Goal: Task Accomplishment & Management: Manage account settings

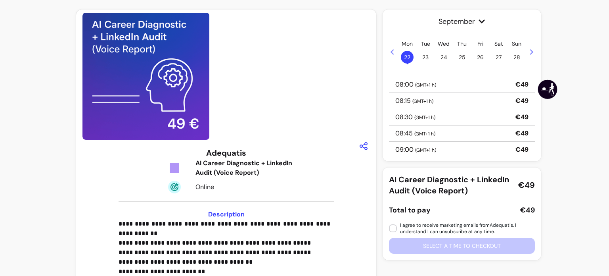
scroll to position [21, 0]
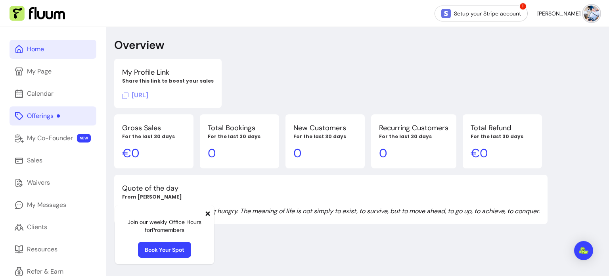
click at [49, 116] on div "Offerings" at bounding box center [43, 116] width 33 height 10
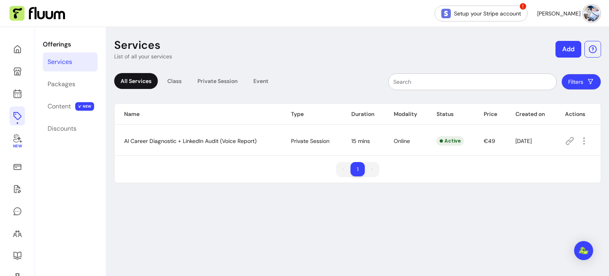
click at [560, 50] on button "Add" at bounding box center [569, 49] width 26 height 17
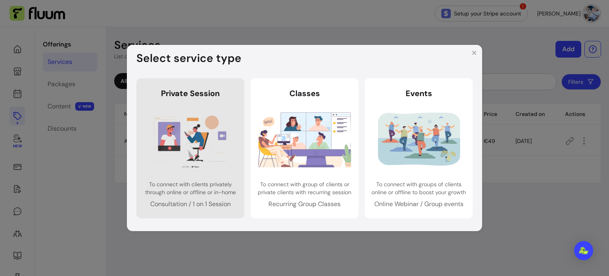
click at [199, 152] on img at bounding box center [190, 139] width 93 height 62
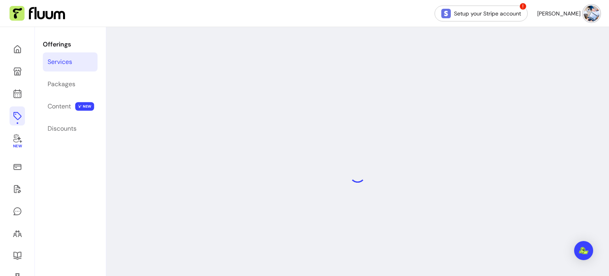
select select "***"
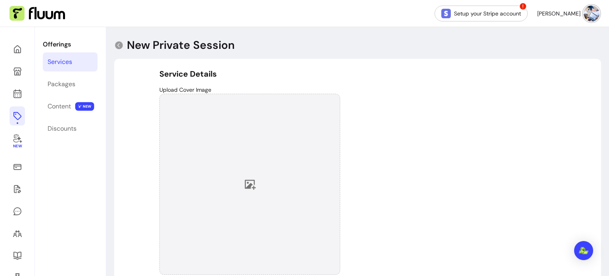
click at [248, 182] on icon at bounding box center [250, 184] width 12 height 12
click at [522, 16] on link "Setup your Stripe account" at bounding box center [481, 13] width 90 height 15
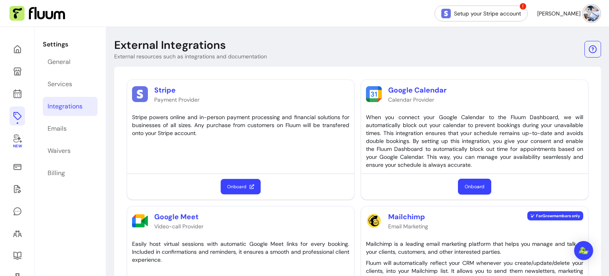
click at [233, 189] on button "Onboard" at bounding box center [241, 186] width 40 height 15
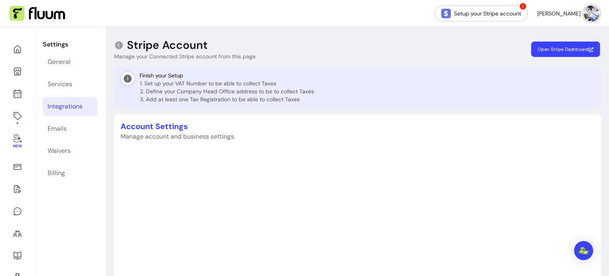
click at [561, 47] on span "Open Stripe Dashboard" at bounding box center [566, 49] width 56 height 6
click at [122, 44] on icon at bounding box center [119, 45] width 8 height 8
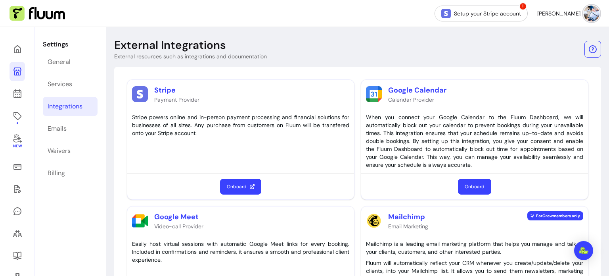
click at [19, 69] on icon at bounding box center [18, 72] width 10 height 10
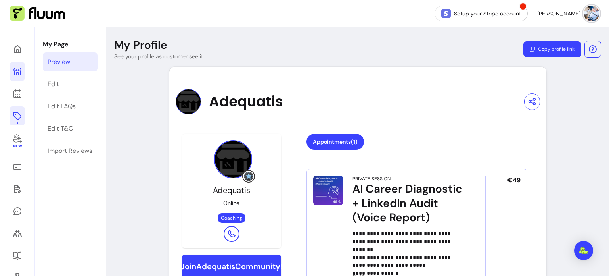
click at [19, 115] on icon at bounding box center [18, 116] width 10 height 10
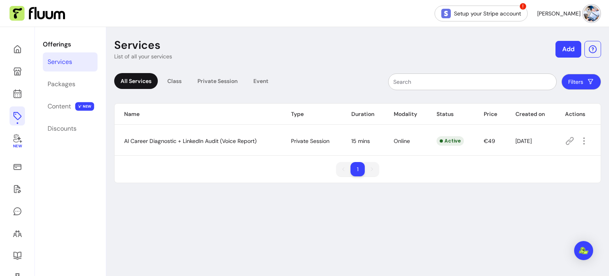
click at [562, 52] on button "Add" at bounding box center [569, 49] width 26 height 17
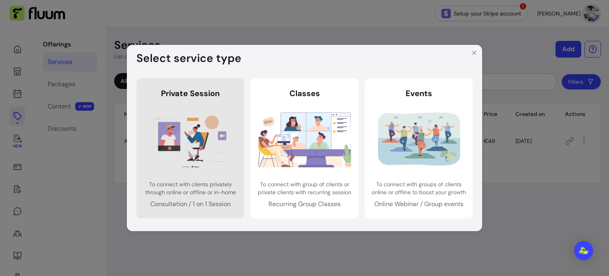
click at [198, 155] on img at bounding box center [190, 139] width 93 height 62
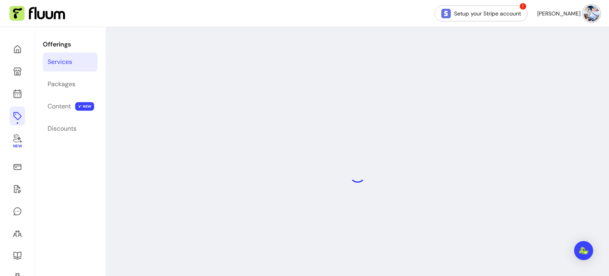
select select "***"
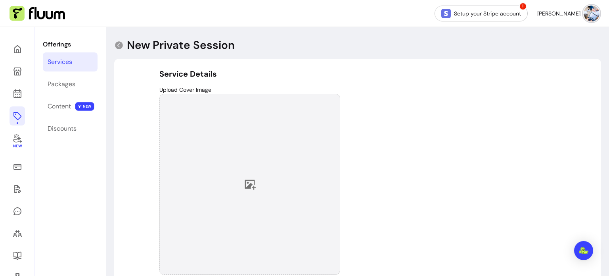
click at [248, 186] on icon at bounding box center [250, 185] width 11 height 10
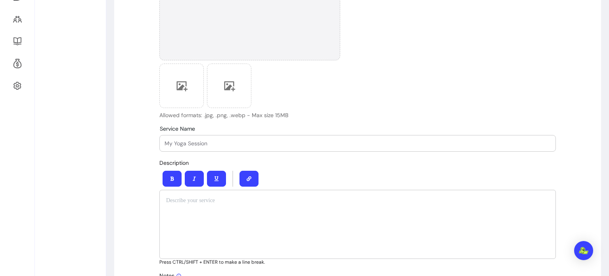
scroll to position [216, 0]
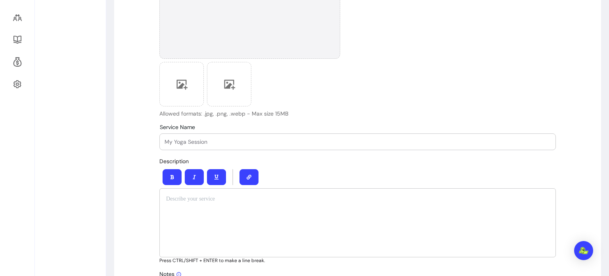
click at [177, 144] on input "Service Name" at bounding box center [358, 142] width 386 height 8
type input "Session s"
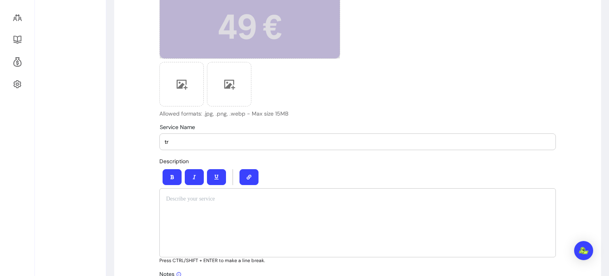
type input "t"
type input "Session strategique"
click at [176, 208] on div at bounding box center [358, 222] width 397 height 69
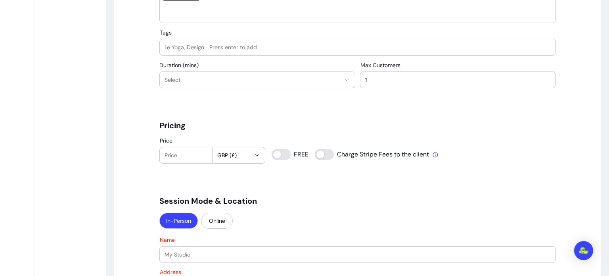
scroll to position [588, 0]
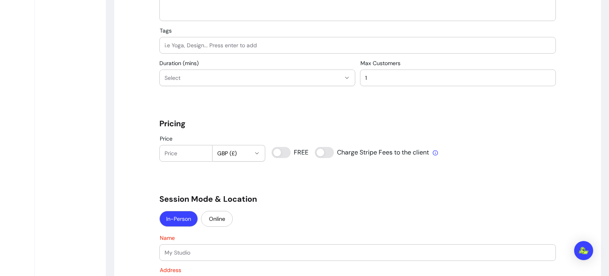
click at [165, 48] on input "Tags" at bounding box center [358, 45] width 386 height 8
type input "strategie"
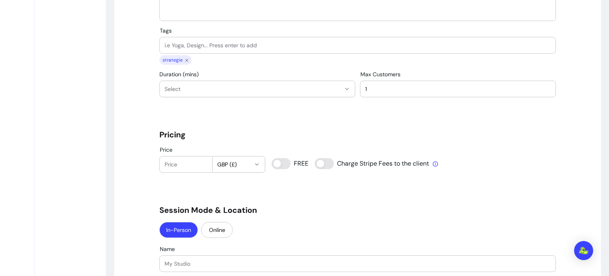
click at [169, 88] on span "Select" at bounding box center [253, 89] width 176 height 8
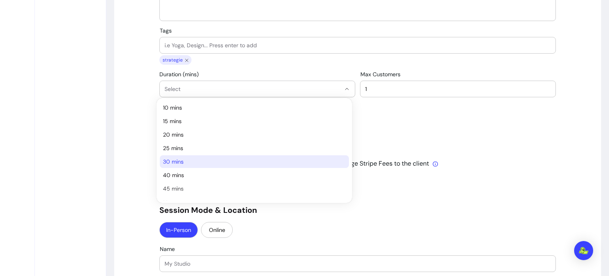
click at [184, 160] on span "30 mins" at bounding box center [250, 162] width 175 height 8
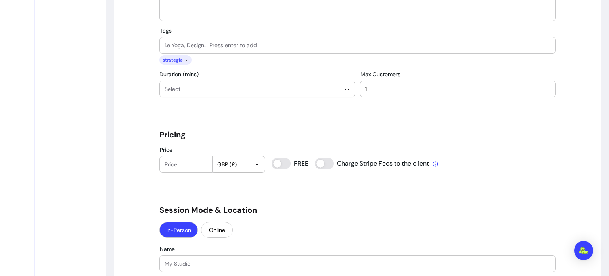
select select "**"
click at [254, 164] on icon "button" at bounding box center [257, 164] width 6 height 6
click at [228, 184] on span "EUR ( € )" at bounding box center [227, 183] width 29 height 8
select select "***"
click at [175, 167] on input "Price" at bounding box center [186, 164] width 43 height 8
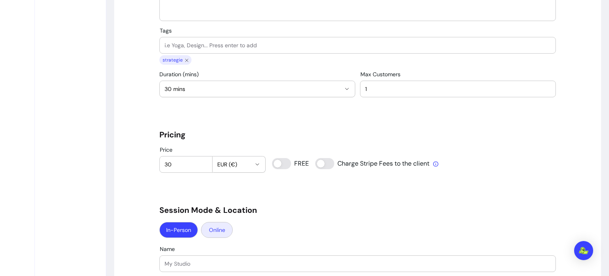
type input "30"
click at [221, 229] on button "Online" at bounding box center [217, 230] width 32 height 16
select select "******"
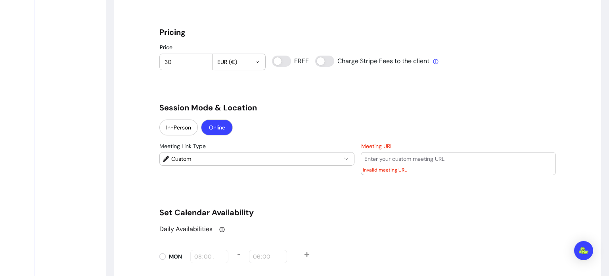
scroll to position [689, 0]
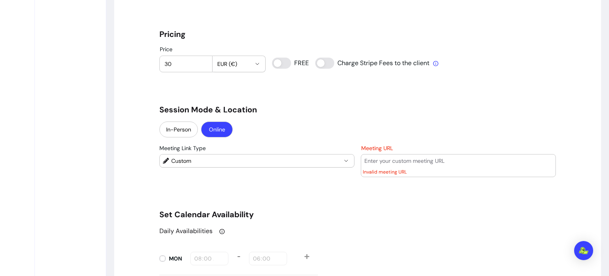
click at [373, 161] on input "Meeting URL" at bounding box center [459, 161] width 188 height 8
paste input "[URL][DOMAIN_NAME]"
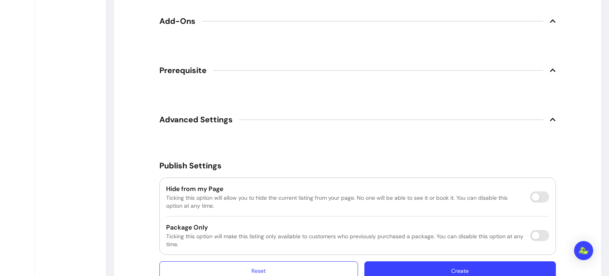
scroll to position [1281, 0]
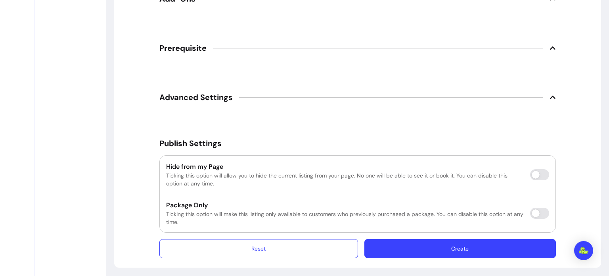
type input "[URL][DOMAIN_NAME]"
click at [482, 244] on button "Create" at bounding box center [461, 248] width 192 height 19
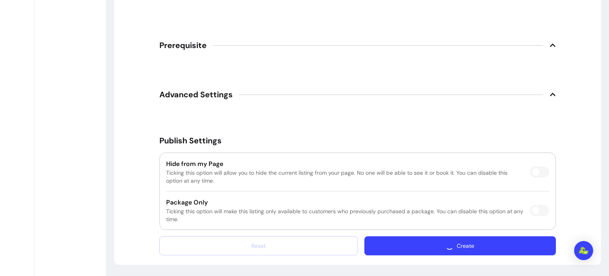
scroll to position [1259, 0]
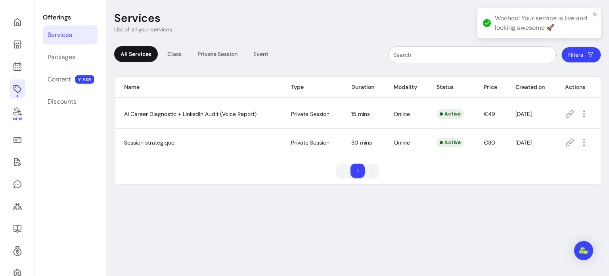
click at [567, 141] on icon at bounding box center [570, 143] width 10 height 10
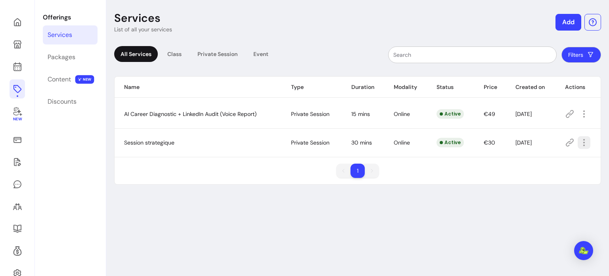
click at [580, 140] on icon "button" at bounding box center [585, 143] width 10 height 10
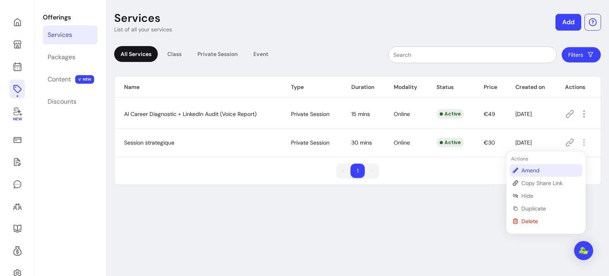
click at [532, 170] on span "Amend" at bounding box center [551, 170] width 58 height 8
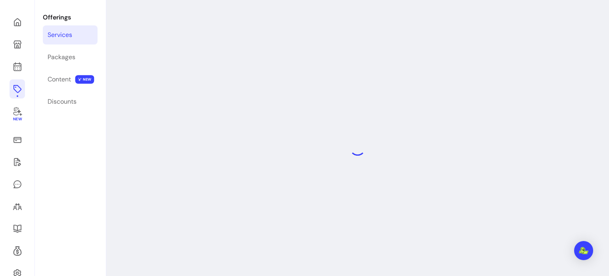
select select "**"
select select "***"
select select "******"
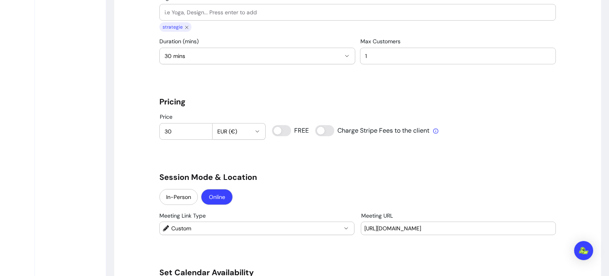
scroll to position [623, 0]
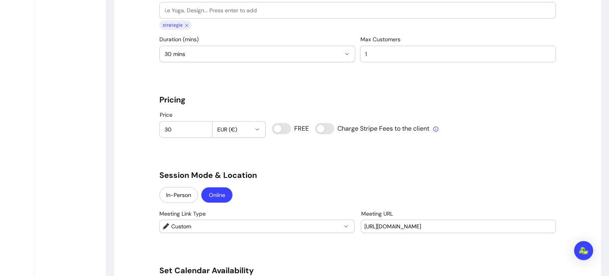
drag, startPoint x: 173, startPoint y: 130, endPoint x: 154, endPoint y: 129, distance: 19.1
click at [154, 129] on div "**********" at bounding box center [357, 179] width 487 height 1489
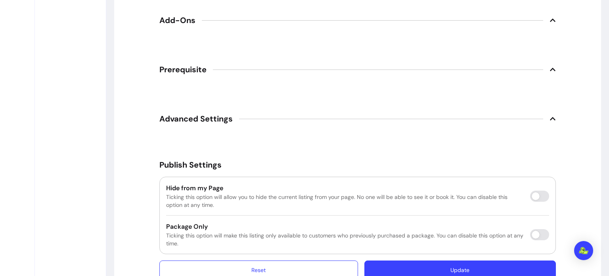
scroll to position [1281, 0]
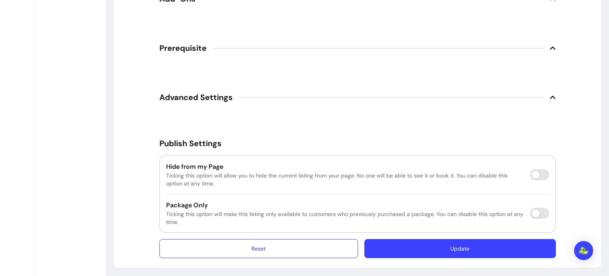
type input "49"
click at [513, 247] on button "Update" at bounding box center [461, 248] width 192 height 19
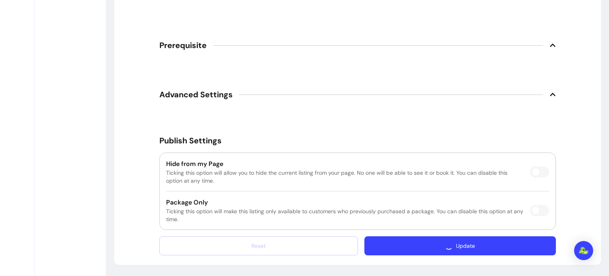
scroll to position [1259, 0]
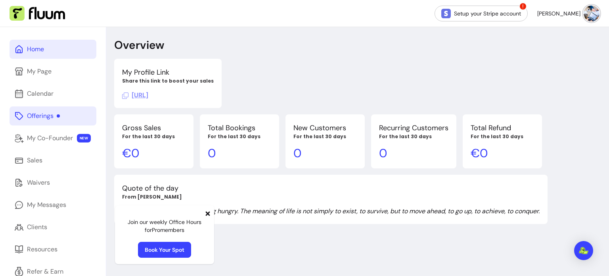
click at [50, 112] on div "Offerings" at bounding box center [43, 116] width 33 height 10
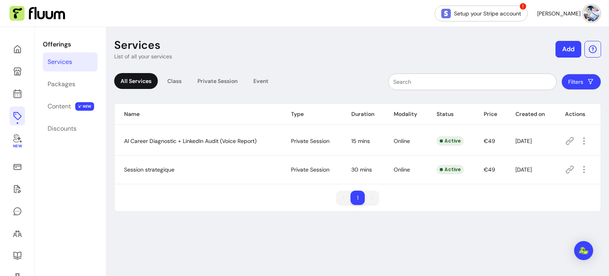
click at [567, 169] on icon at bounding box center [570, 170] width 10 height 10
